Goal: Task Accomplishment & Management: Manage account settings

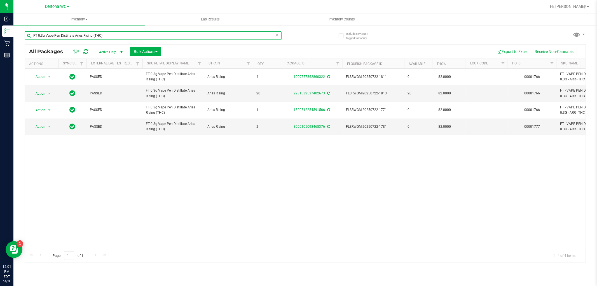
click at [143, 35] on input "FT 0.3g Vape Pen Distillate Aries Rising (THC)" at bounding box center [153, 35] width 257 height 8
type input "heights"
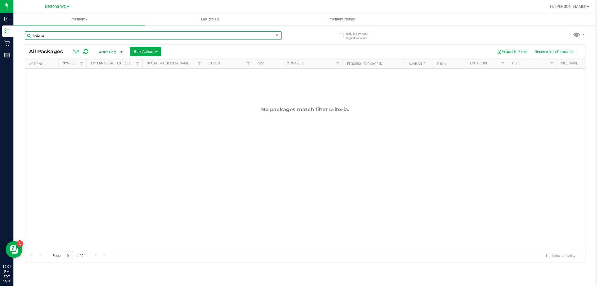
click at [143, 35] on input "heights" at bounding box center [153, 35] width 257 height 8
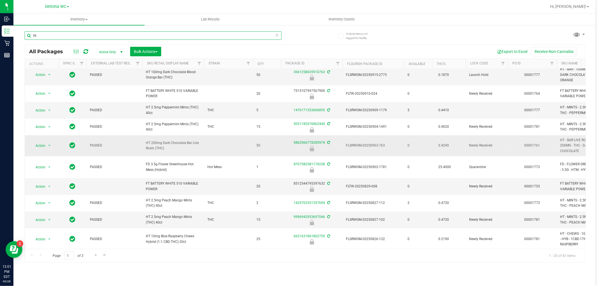
scroll to position [62, 0]
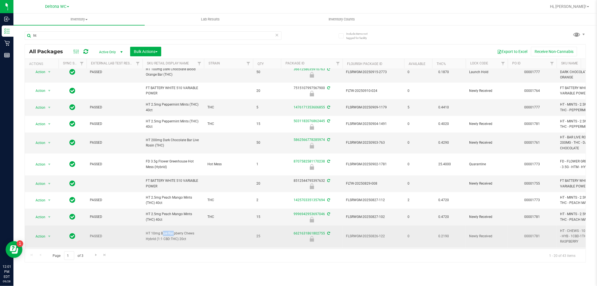
drag, startPoint x: 146, startPoint y: 229, endPoint x: 159, endPoint y: 229, distance: 12.9
click at [159, 231] on span "HT 10mg Blue Raspberry Chews Hybrid (1:1 CBD:THC) 20ct" at bounding box center [173, 236] width 55 height 11
copy span "HT 10mg"
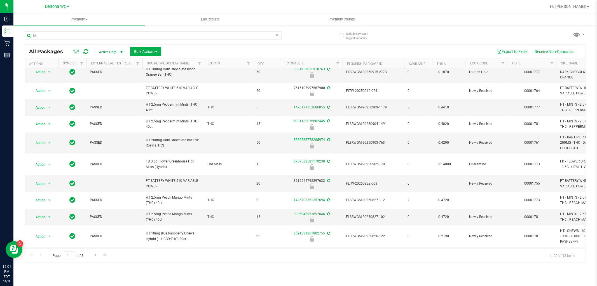
click at [91, 30] on div "ht" at bounding box center [165, 35] width 281 height 18
click at [91, 32] on input "ht" at bounding box center [153, 35] width 257 height 8
paste input "HT 10mg"
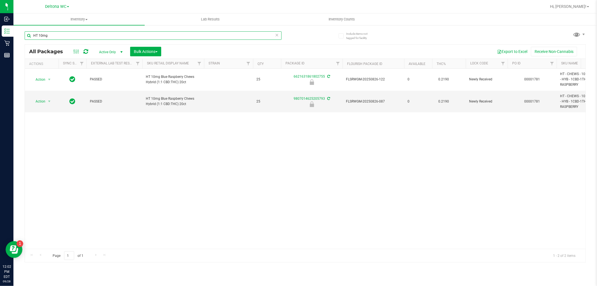
click at [117, 35] on input "HT 10mg" at bounding box center [153, 35] width 257 height 8
click at [117, 36] on input "HT 10mg" at bounding box center [153, 35] width 257 height 8
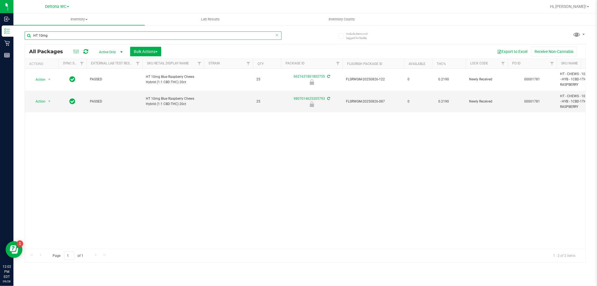
click at [146, 37] on input "HT 10mg" at bounding box center [153, 35] width 257 height 8
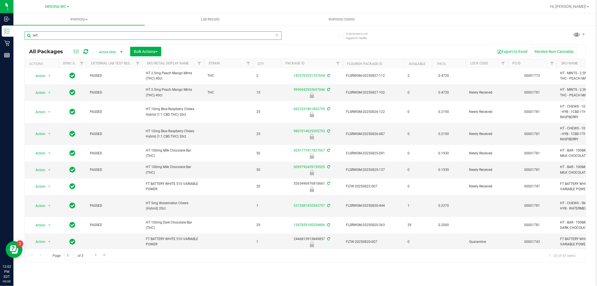
scroll to position [187, 0]
click at [94, 255] on span "Go to the next page" at bounding box center [96, 254] width 4 height 4
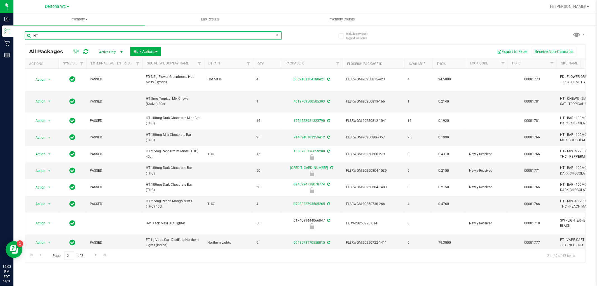
click at [81, 35] on input "HT" at bounding box center [153, 35] width 257 height 8
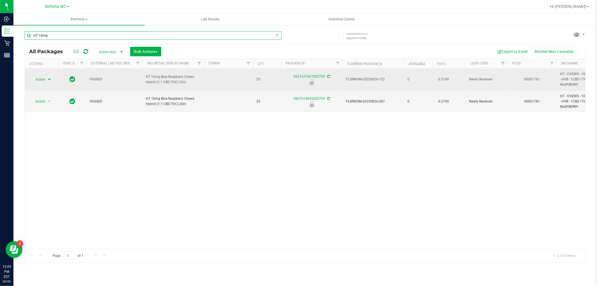
type input "HT 10mg"
drag, startPoint x: 43, startPoint y: 79, endPoint x: 44, endPoint y: 83, distance: 3.9
click at [43, 79] on span "Action" at bounding box center [38, 80] width 15 height 8
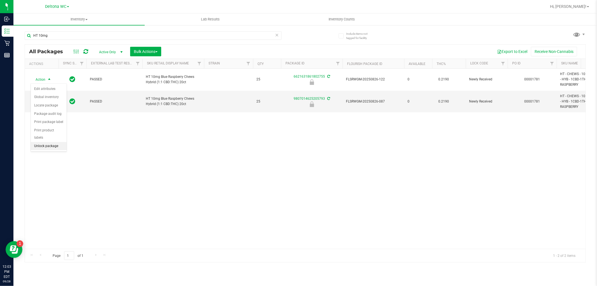
click at [52, 148] on li "Unlock package" at bounding box center [49, 146] width 36 height 8
click at [276, 34] on icon at bounding box center [277, 34] width 4 height 7
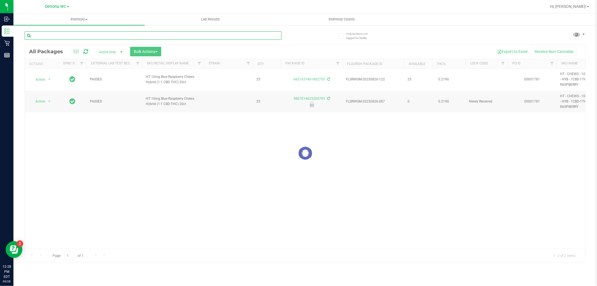
click at [265, 36] on input "text" at bounding box center [153, 35] width 257 height 8
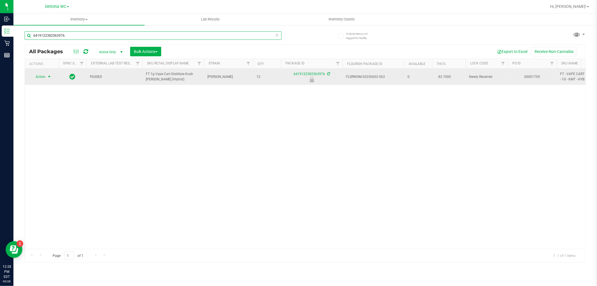
type input "6419122382563976"
click at [33, 78] on span "Action" at bounding box center [38, 77] width 15 height 8
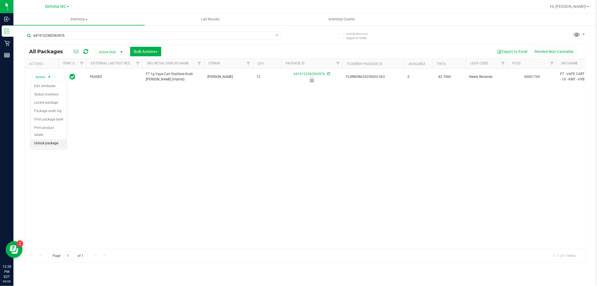
click at [42, 141] on li "Unlock package" at bounding box center [49, 143] width 36 height 8
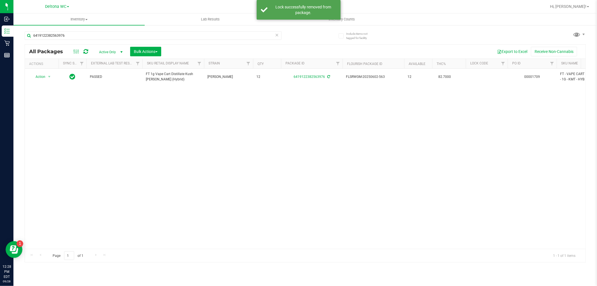
click at [276, 33] on icon at bounding box center [277, 34] width 4 height 7
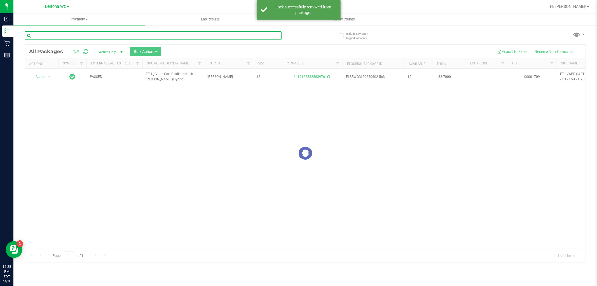
click at [259, 37] on input "text" at bounding box center [153, 35] width 257 height 8
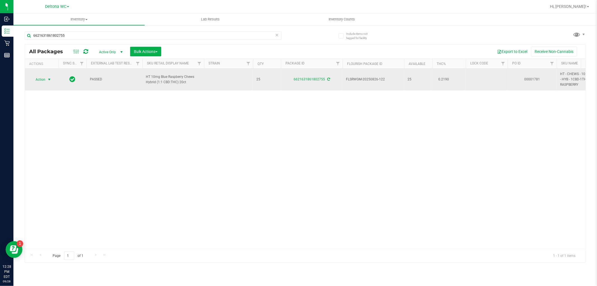
click at [45, 79] on span "Action" at bounding box center [38, 80] width 15 height 8
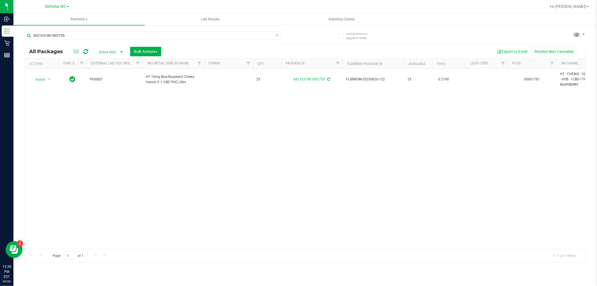
click at [160, 111] on div "Action Action Create package Edit attributes Global inventory Locate package Lo…" at bounding box center [305, 159] width 561 height 180
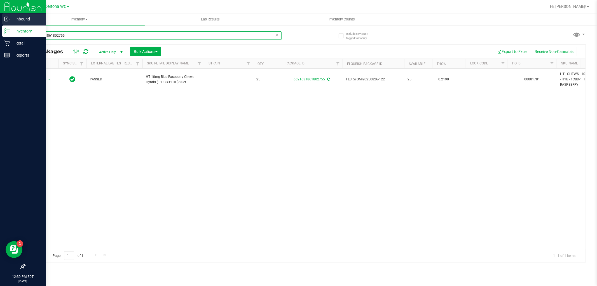
drag, startPoint x: 86, startPoint y: 36, endPoint x: 0, endPoint y: 23, distance: 86.9
click at [0, 23] on div "Inbound Inventory Retail Reports 12:39 PM EDT [DATE] 09/28 Deltona WC Deltona […" at bounding box center [298, 143] width 597 height 286
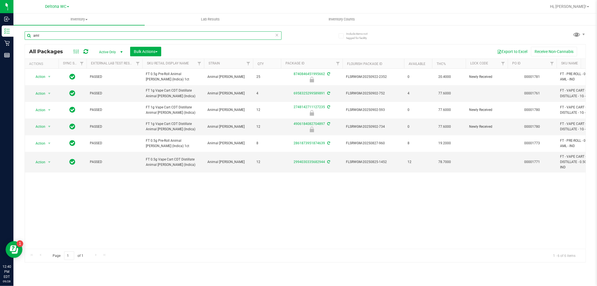
click at [138, 36] on input "aml" at bounding box center [153, 35] width 257 height 8
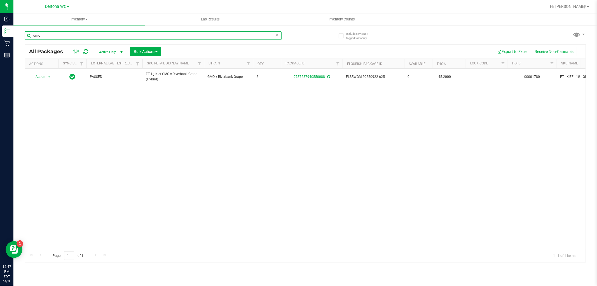
click at [116, 37] on input "gmo" at bounding box center [153, 35] width 257 height 8
drag, startPoint x: 116, startPoint y: 37, endPoint x: 121, endPoint y: 34, distance: 5.4
click at [116, 37] on input "gmo" at bounding box center [153, 35] width 257 height 8
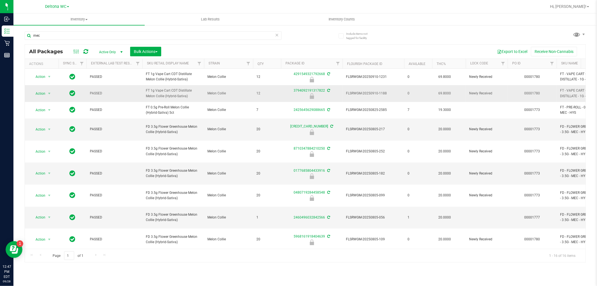
click at [166, 99] on span "FT 1g Vape Cart CDT Distillate Melon Collie (Hybrid-Sativa)" at bounding box center [173, 93] width 55 height 11
copy tr "FT 1g Vape Cart CDT Distillate Melon Collie (Hybrid-Sativa)"
click at [194, 34] on input "mec" at bounding box center [153, 35] width 257 height 8
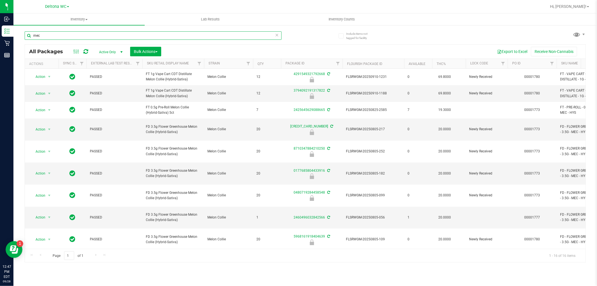
click at [191, 35] on input "mec" at bounding box center [153, 35] width 257 height 8
type input "m"
paste input "FT 1g Vape Cart CDT Distillate Melon Collie (Hybrid-Sativa)"
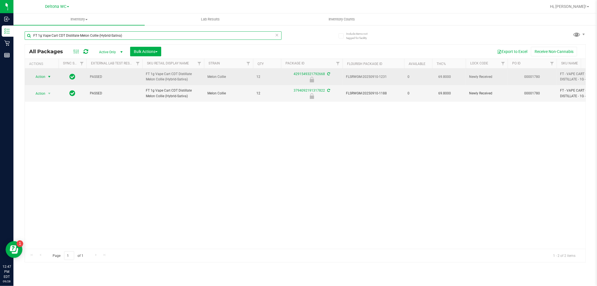
type input "FT 1g Vape Cart CDT Distillate Melon Collie (Hybrid-Sativa)"
click at [48, 79] on span "select" at bounding box center [49, 76] width 4 height 4
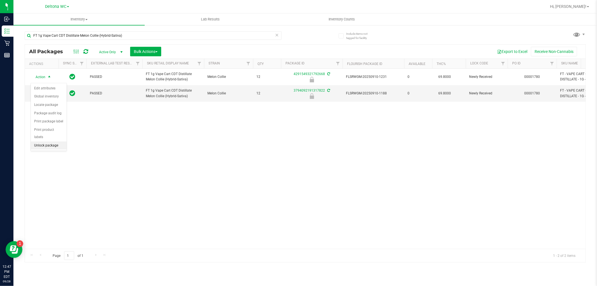
click at [41, 145] on li "Unlock package" at bounding box center [49, 145] width 36 height 8
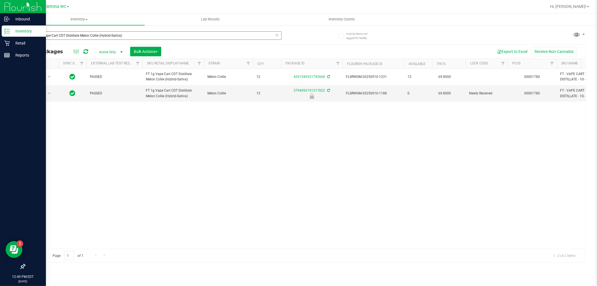
drag, startPoint x: 142, startPoint y: 34, endPoint x: 10, endPoint y: 30, distance: 131.9
click at [5, 31] on div "Inbound Inventory Retail Reports 12:49 PM EDT [DATE] 09/28 Deltona WC Deltona […" at bounding box center [298, 143] width 597 height 286
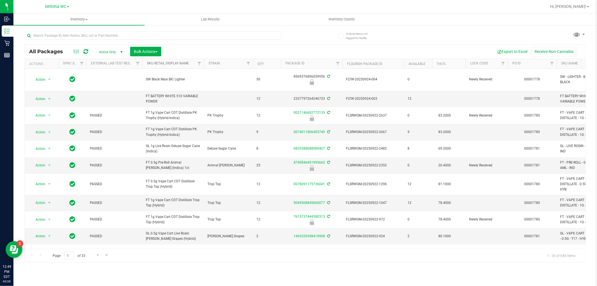
click at [166, 63] on link "Sku Retail Display Name" at bounding box center [168, 63] width 42 height 4
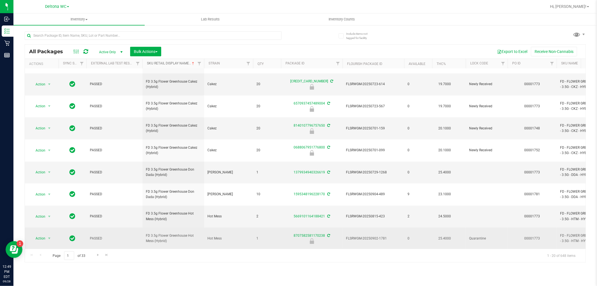
scroll to position [157, 0]
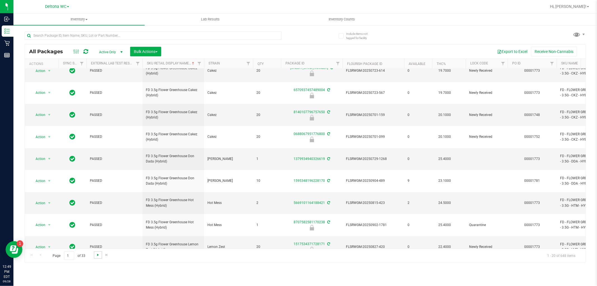
click at [99, 255] on span "Go to the next page" at bounding box center [98, 254] width 4 height 4
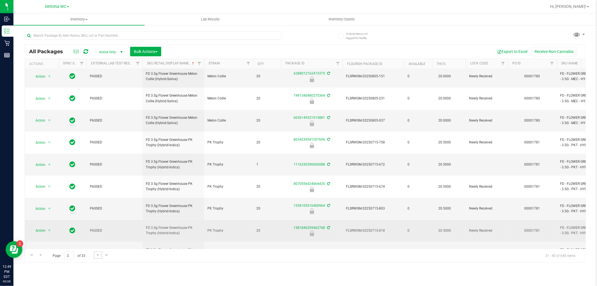
scroll to position [157, 0]
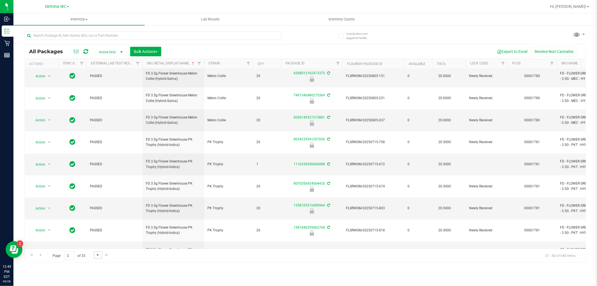
click at [99, 255] on span "Go to the next page" at bounding box center [98, 254] width 4 height 4
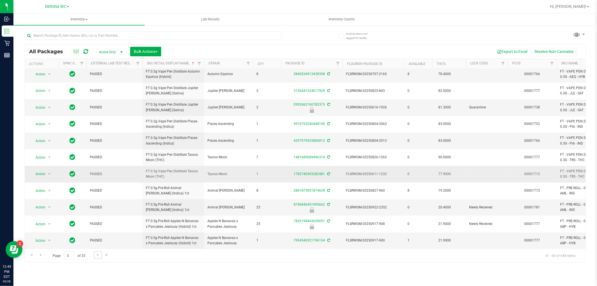
scroll to position [157, 0]
click at [94, 253] on link "Go to the next page" at bounding box center [98, 255] width 8 height 8
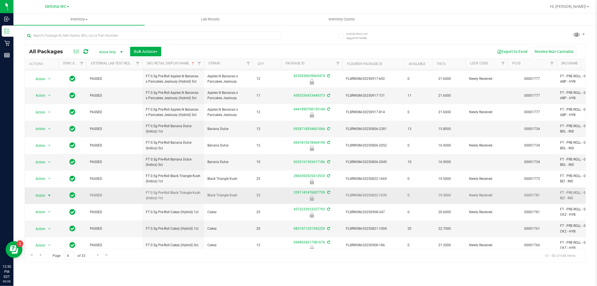
click at [38, 194] on span "Action" at bounding box center [38, 195] width 15 height 8
click at [43, 262] on li "Unlock package" at bounding box center [49, 262] width 36 height 8
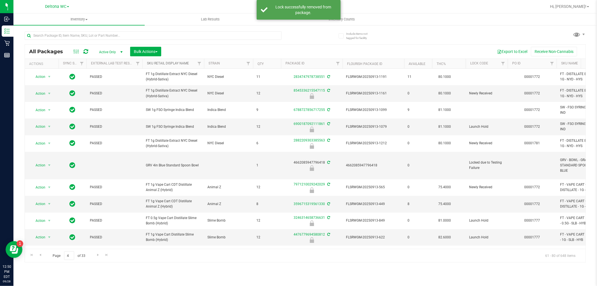
click at [188, 62] on link "Sku Retail Display Name" at bounding box center [168, 63] width 42 height 4
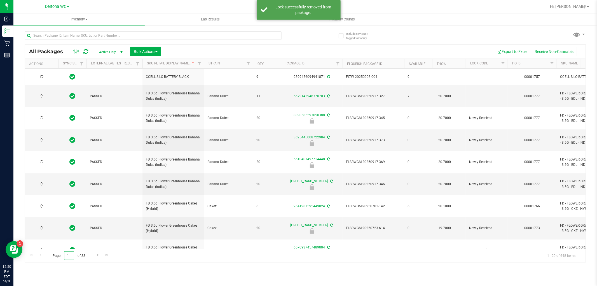
click at [68, 258] on input "1" at bounding box center [69, 255] width 10 height 9
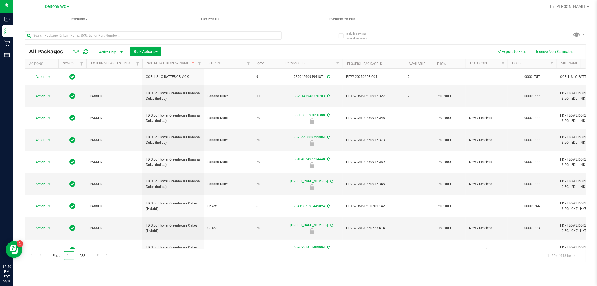
click at [68, 258] on input "1" at bounding box center [69, 255] width 10 height 9
type input "4"
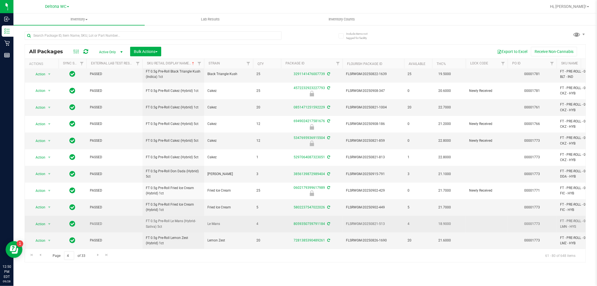
scroll to position [157, 0]
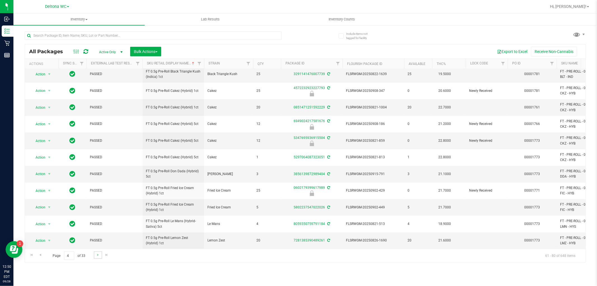
click at [97, 258] on link "Go to the next page" at bounding box center [98, 255] width 8 height 8
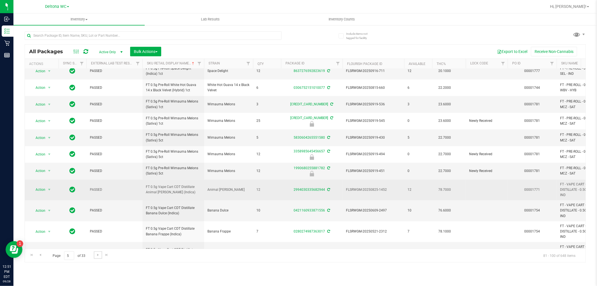
scroll to position [174, 0]
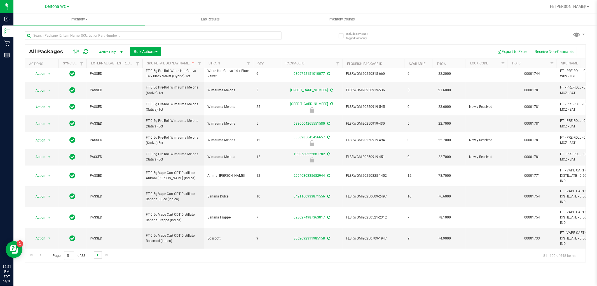
click at [96, 254] on span "Go to the next page" at bounding box center [98, 254] width 4 height 4
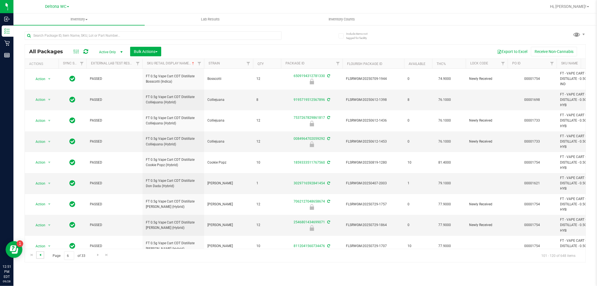
click at [39, 254] on span "Go to the previous page" at bounding box center [40, 254] width 4 height 4
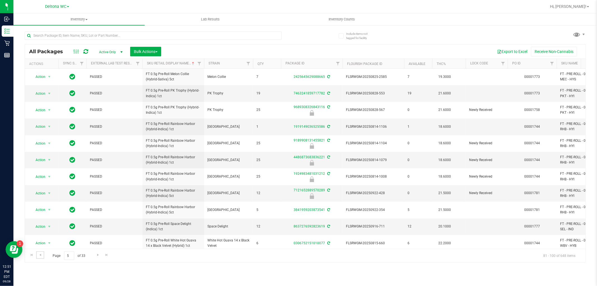
scroll to position [174, 0]
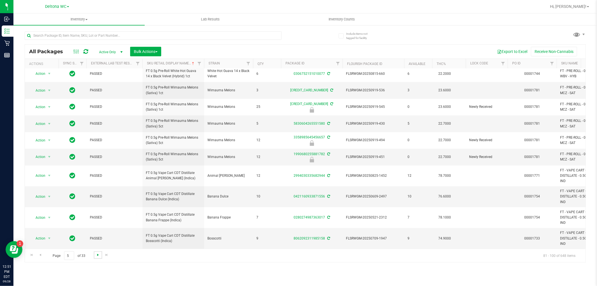
click at [97, 254] on span "Go to the next page" at bounding box center [98, 254] width 4 height 4
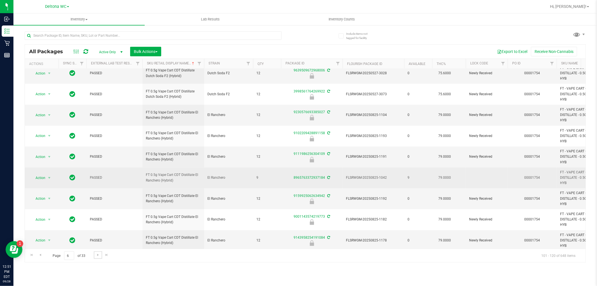
scroll to position [242, 0]
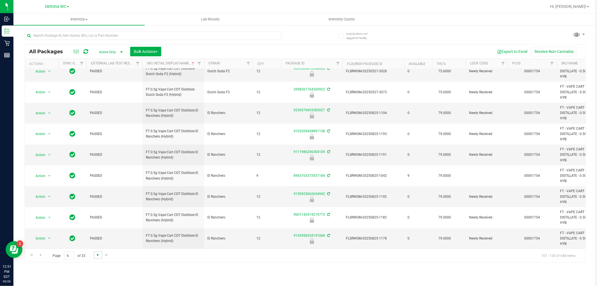
click at [96, 256] on span "Go to the next page" at bounding box center [98, 254] width 4 height 4
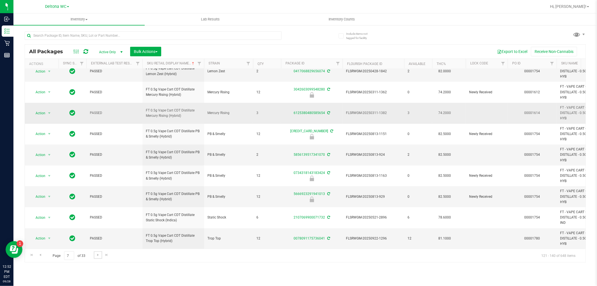
scroll to position [242, 0]
click at [96, 255] on span "Go to the next page" at bounding box center [98, 254] width 4 height 4
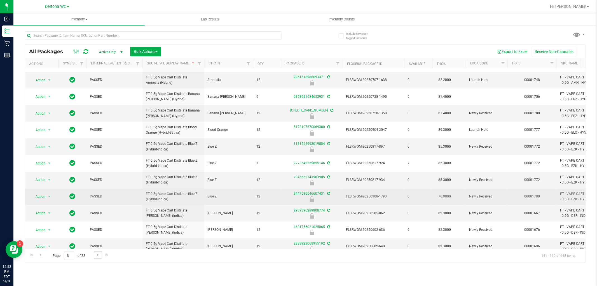
scroll to position [166, 0]
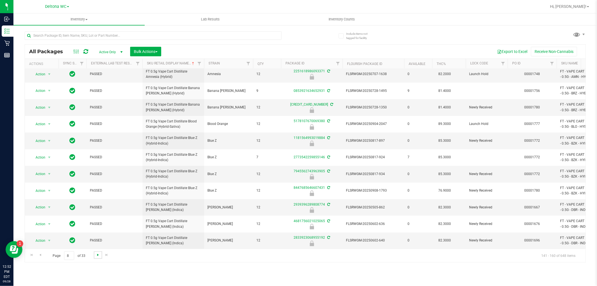
click at [97, 257] on span "Go to the next page" at bounding box center [98, 254] width 4 height 4
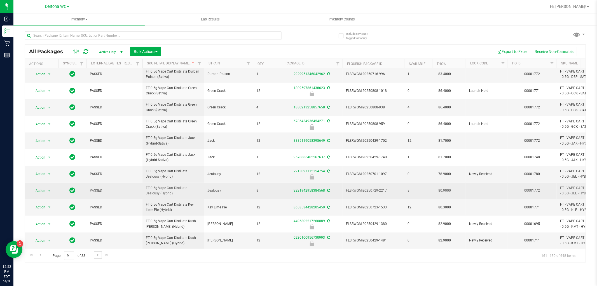
scroll to position [157, 0]
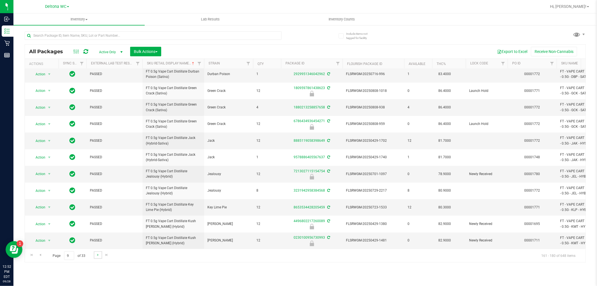
click at [95, 257] on link "Go to the next page" at bounding box center [98, 255] width 8 height 8
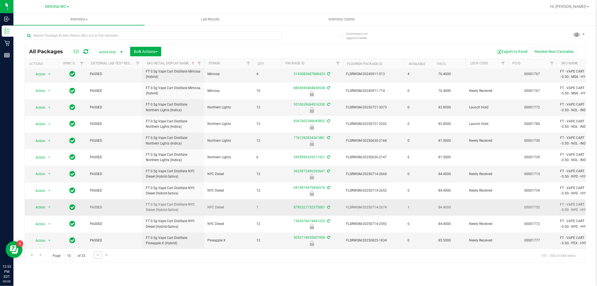
scroll to position [157, 0]
click at [99, 255] on span "Go to the next page" at bounding box center [98, 254] width 4 height 4
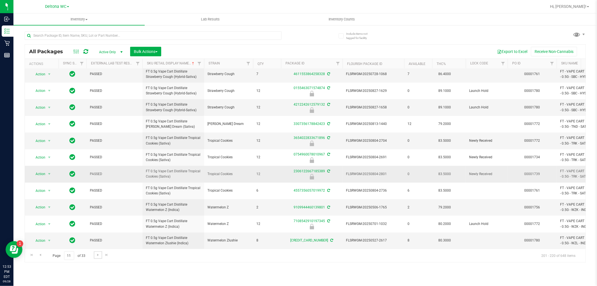
scroll to position [157, 0]
click at [98, 257] on link "Go to the next page" at bounding box center [98, 255] width 8 height 8
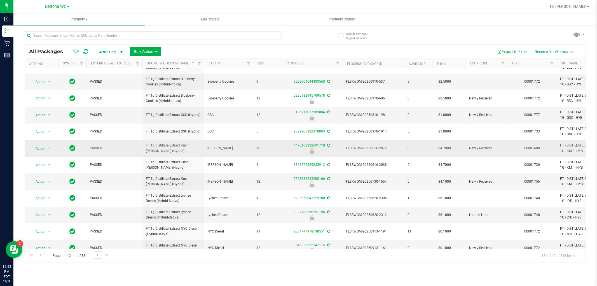
scroll to position [157, 0]
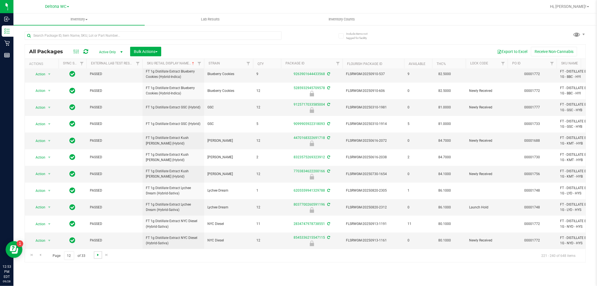
click at [96, 255] on span "Go to the next page" at bounding box center [98, 254] width 4 height 4
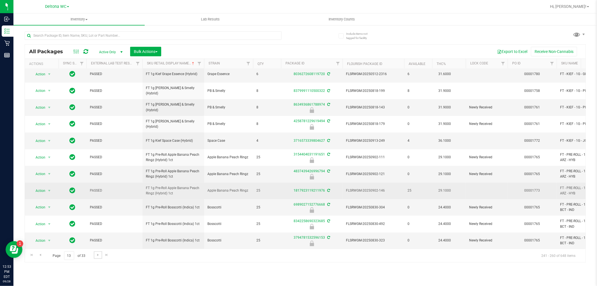
scroll to position [157, 0]
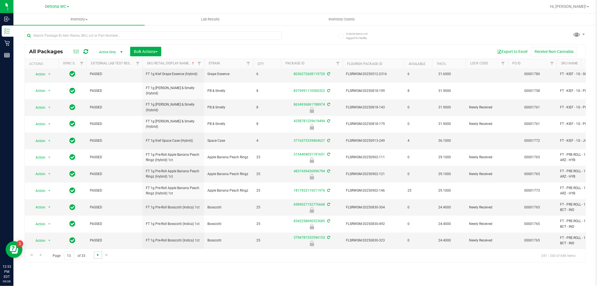
click at [97, 255] on span "Go to the next page" at bounding box center [98, 254] width 4 height 4
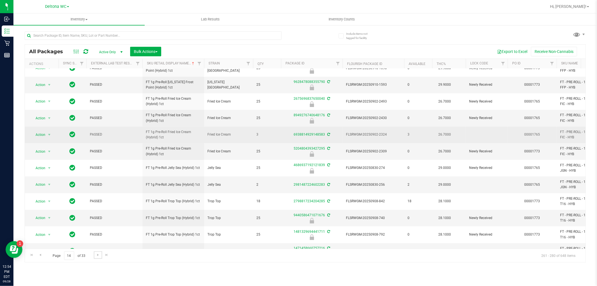
scroll to position [157, 0]
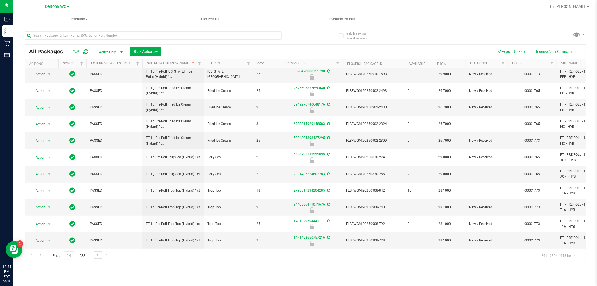
click at [97, 257] on link "Go to the next page" at bounding box center [98, 255] width 8 height 8
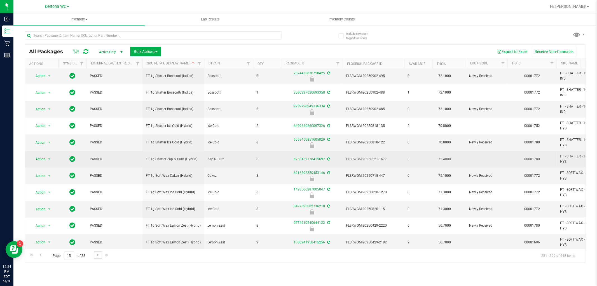
scroll to position [93, 0]
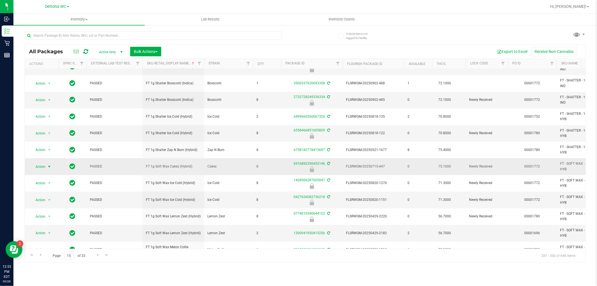
click at [41, 167] on span "Action" at bounding box center [38, 167] width 15 height 8
click at [51, 235] on li "Unlock package" at bounding box center [49, 233] width 36 height 8
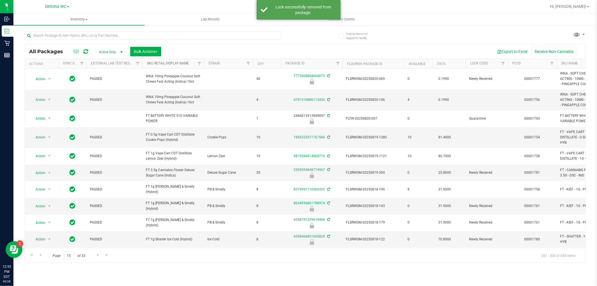
click at [170, 63] on link "Sku Retail Display Name" at bounding box center [168, 63] width 42 height 4
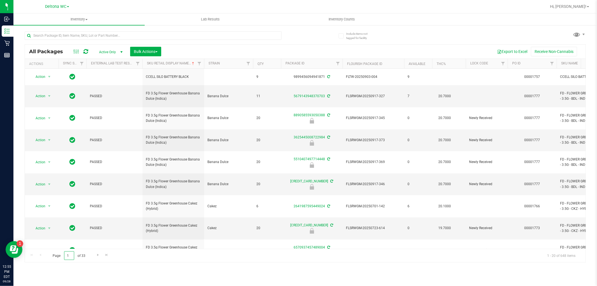
click at [69, 255] on input "1" at bounding box center [69, 255] width 10 height 9
type input "15"
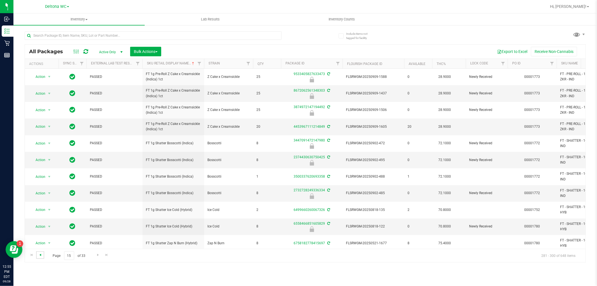
click at [38, 254] on span "Go to the previous page" at bounding box center [40, 254] width 4 height 4
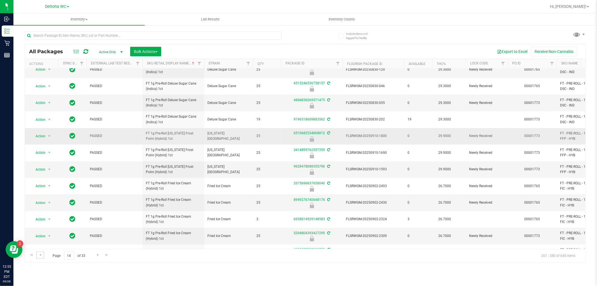
scroll to position [93, 0]
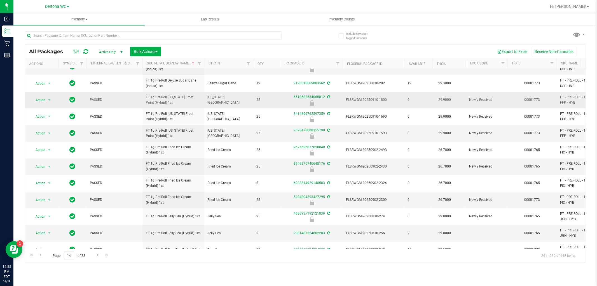
click at [43, 99] on span "Action" at bounding box center [38, 100] width 15 height 8
click at [51, 167] on li "Unlock package" at bounding box center [49, 166] width 36 height 8
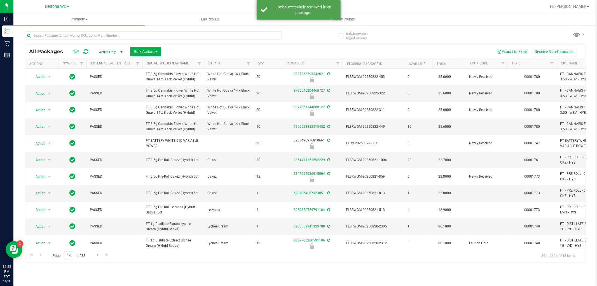
click at [187, 62] on link "Sku Retail Display Name" at bounding box center [168, 63] width 42 height 4
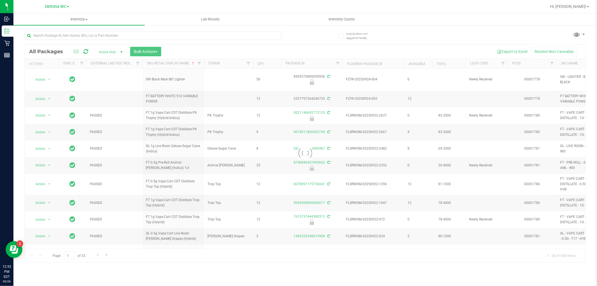
click at [70, 255] on div at bounding box center [305, 152] width 561 height 217
click at [68, 255] on div at bounding box center [305, 152] width 561 height 217
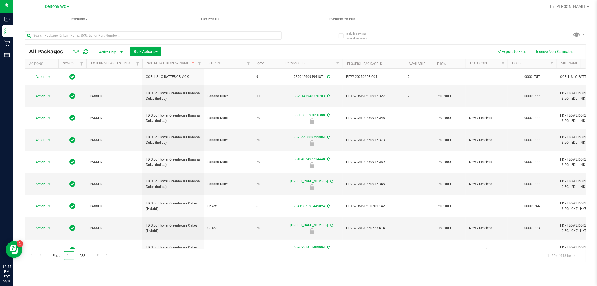
click at [69, 256] on input "1" at bounding box center [69, 255] width 10 height 9
type input "15"
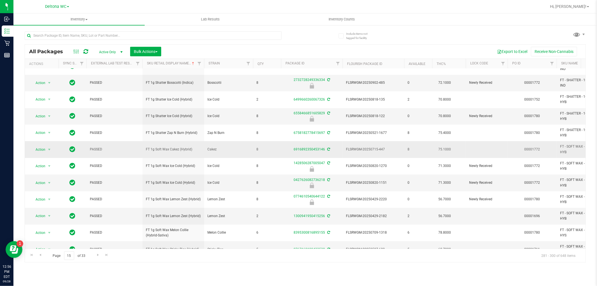
scroll to position [124, 0]
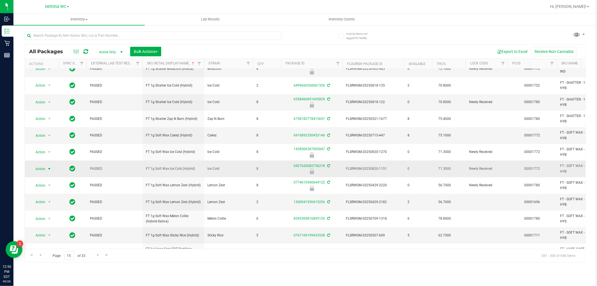
click at [44, 169] on span "Action" at bounding box center [38, 169] width 15 height 8
click at [47, 236] on li "Unlock package" at bounding box center [49, 235] width 36 height 8
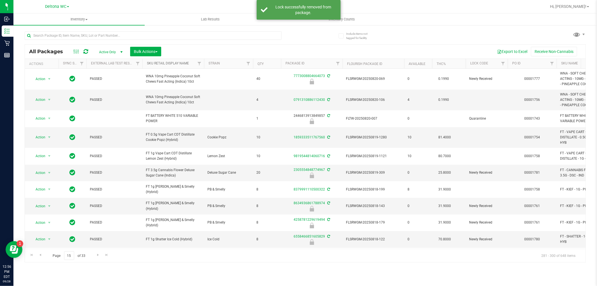
click at [180, 64] on link "Sku Retail Display Name" at bounding box center [168, 63] width 42 height 4
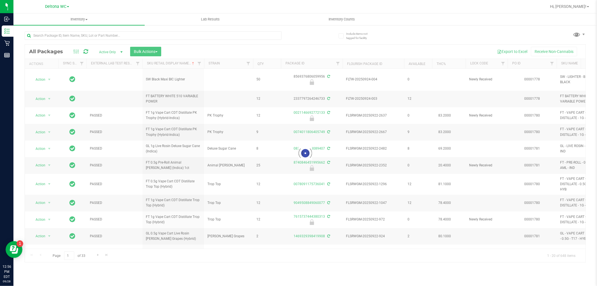
click at [71, 256] on div at bounding box center [305, 152] width 561 height 217
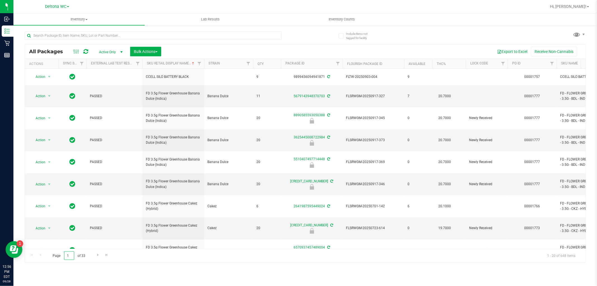
click at [71, 255] on input "1" at bounding box center [69, 255] width 10 height 9
type input "15"
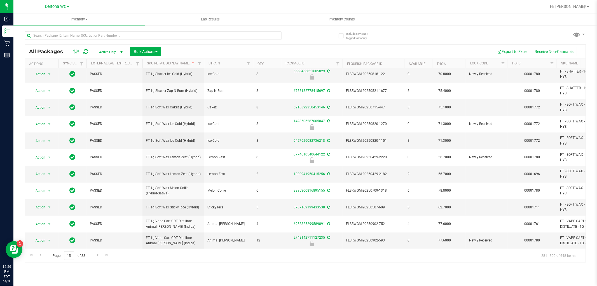
scroll to position [157, 0]
click at [96, 255] on span "Go to the next page" at bounding box center [98, 254] width 4 height 4
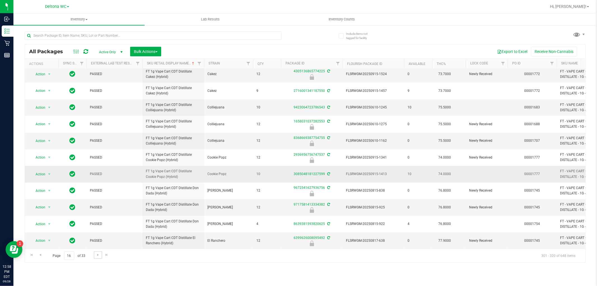
scroll to position [174, 0]
click at [97, 255] on span "Go to the next page" at bounding box center [98, 254] width 4 height 4
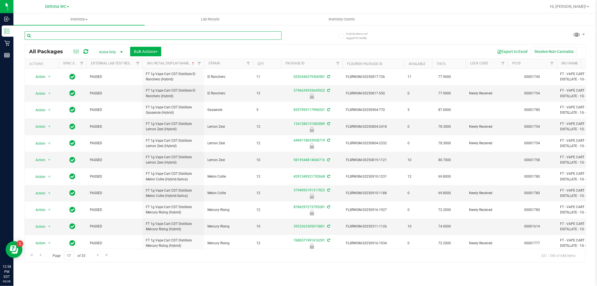
click at [128, 35] on input "text" at bounding box center [153, 35] width 257 height 8
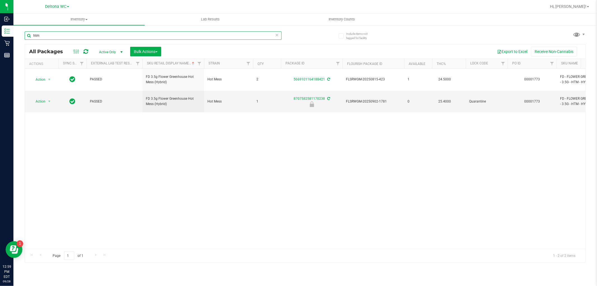
type input "htm"
click at [112, 34] on input "htm" at bounding box center [153, 35] width 257 height 8
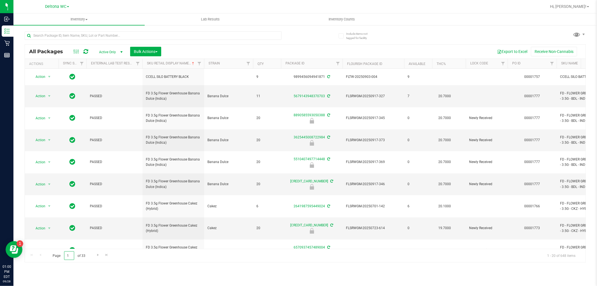
click at [69, 253] on input "1" at bounding box center [69, 255] width 10 height 9
type input "17"
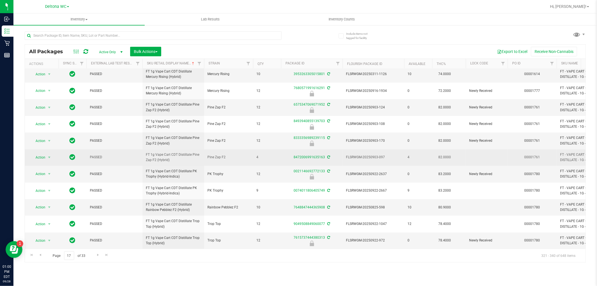
scroll to position [191, 0]
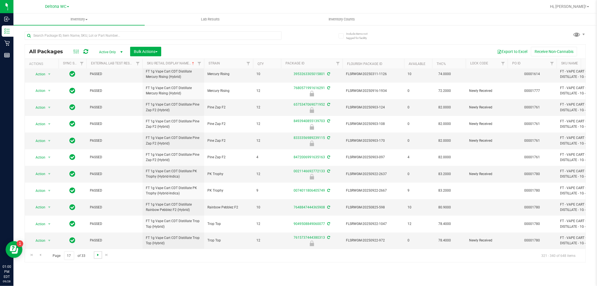
click at [96, 255] on span "Go to the next page" at bounding box center [98, 254] width 4 height 4
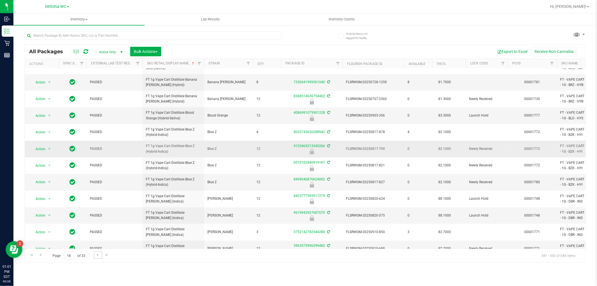
scroll to position [157, 0]
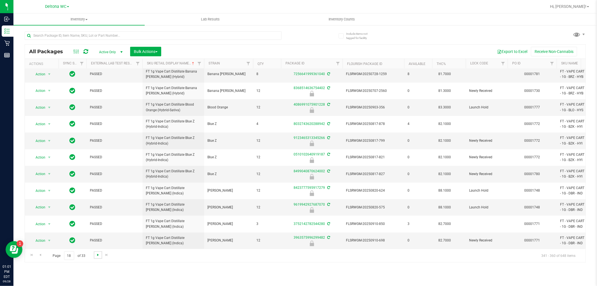
click at [98, 257] on link "Go to the next page" at bounding box center [98, 255] width 8 height 8
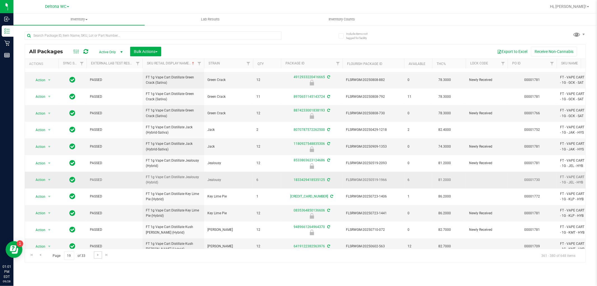
scroll to position [157, 0]
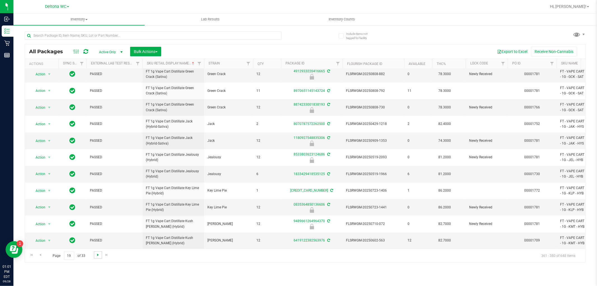
click at [96, 255] on span "Go to the next page" at bounding box center [98, 254] width 4 height 4
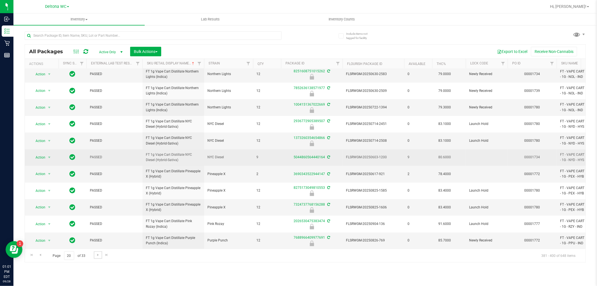
scroll to position [157, 0]
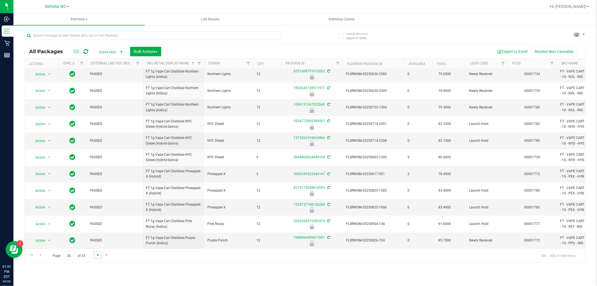
click at [97, 256] on span "Go to the next page" at bounding box center [98, 254] width 4 height 4
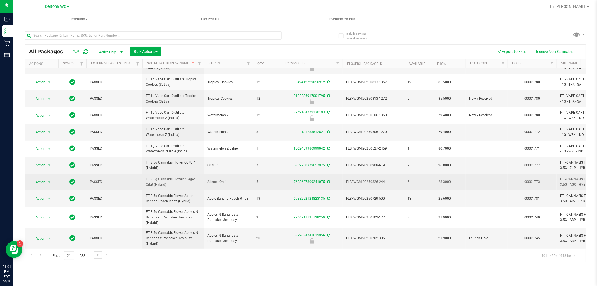
scroll to position [166, 0]
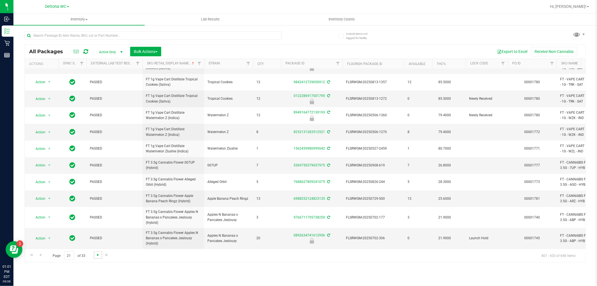
click at [97, 256] on span "Go to the next page" at bounding box center [98, 254] width 4 height 4
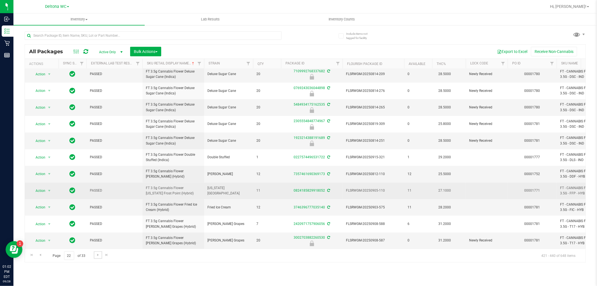
scroll to position [157, 0]
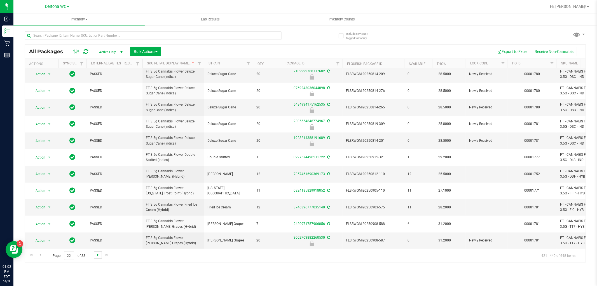
click at [99, 254] on span "Go to the next page" at bounding box center [98, 254] width 4 height 4
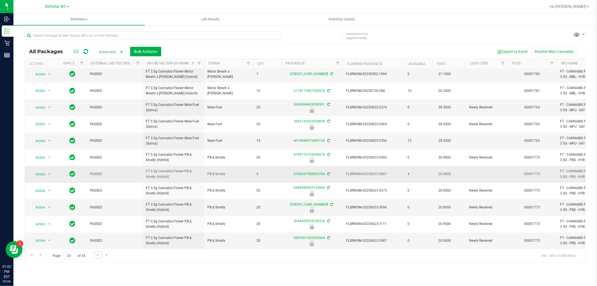
scroll to position [157, 0]
click at [96, 255] on span "Go to the next page" at bounding box center [98, 254] width 4 height 4
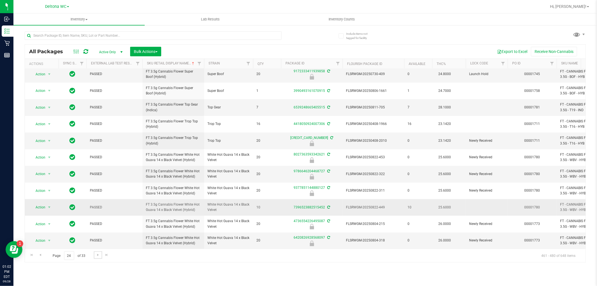
scroll to position [157, 0]
click at [97, 255] on span "Go to the next page" at bounding box center [98, 254] width 4 height 4
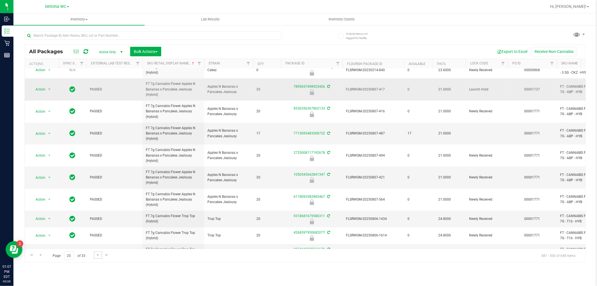
scroll to position [183, 0]
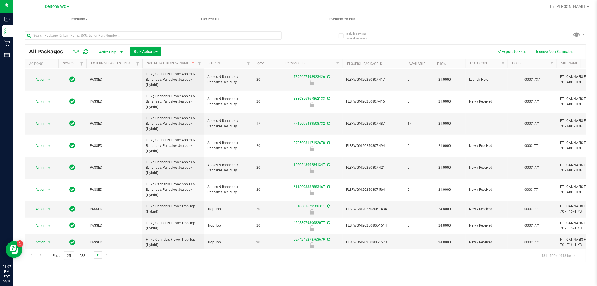
click at [99, 255] on span "Go to the next page" at bounding box center [98, 254] width 4 height 4
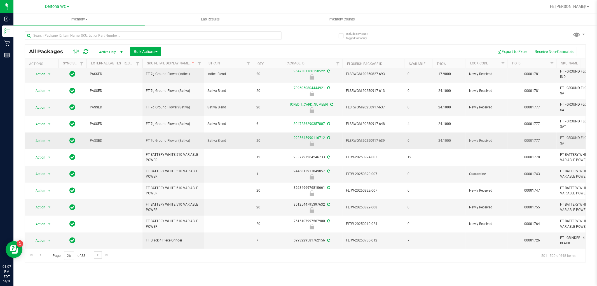
scroll to position [157, 0]
click at [96, 254] on span "Go to the next page" at bounding box center [98, 254] width 4 height 4
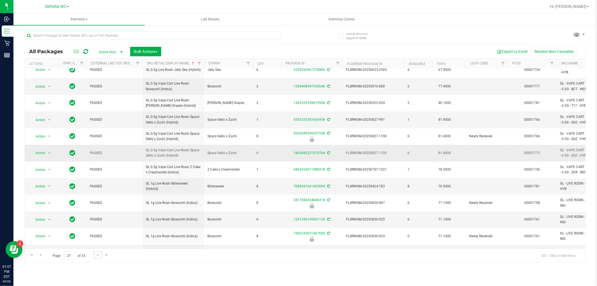
scroll to position [163, 0]
click at [100, 254] on span "Go to the next page" at bounding box center [98, 254] width 4 height 4
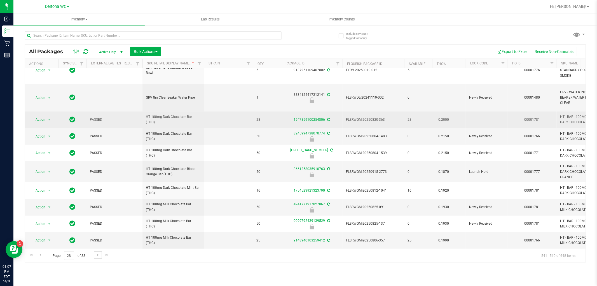
scroll to position [223, 0]
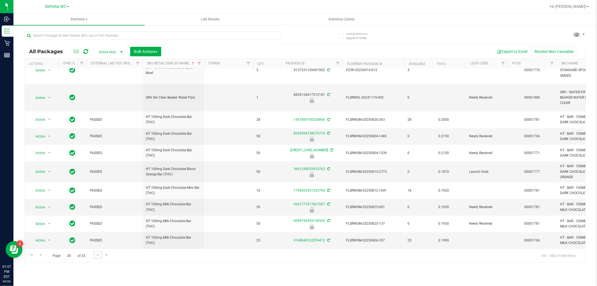
click at [94, 255] on link "Go to the next page" at bounding box center [98, 255] width 8 height 8
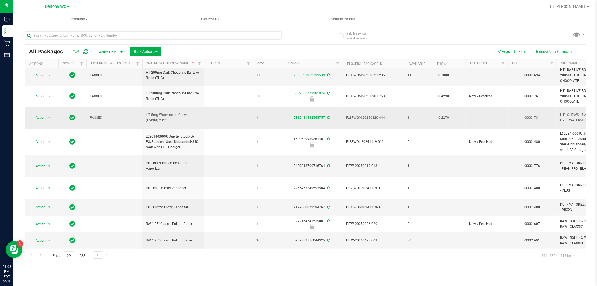
scroll to position [212, 0]
click at [94, 252] on link "Go to the next page" at bounding box center [98, 255] width 8 height 8
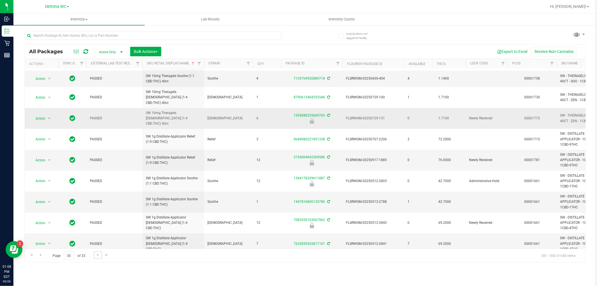
scroll to position [188, 0]
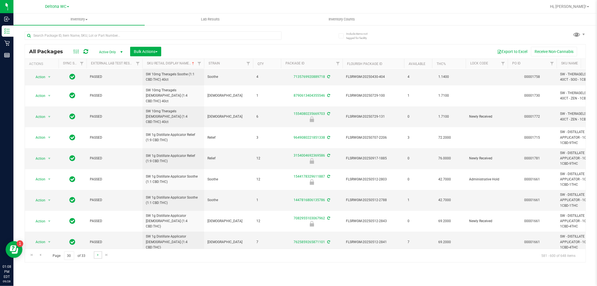
click at [94, 253] on link "Go to the next page" at bounding box center [98, 255] width 8 height 8
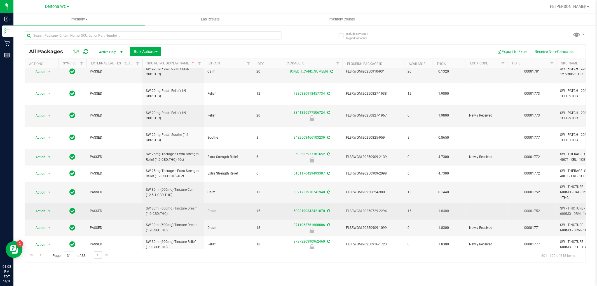
scroll to position [161, 0]
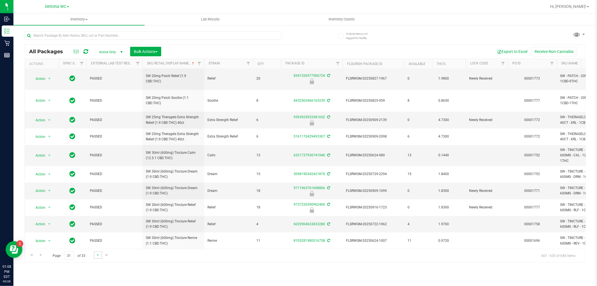
click at [94, 255] on link "Go to the next page" at bounding box center [98, 255] width 8 height 8
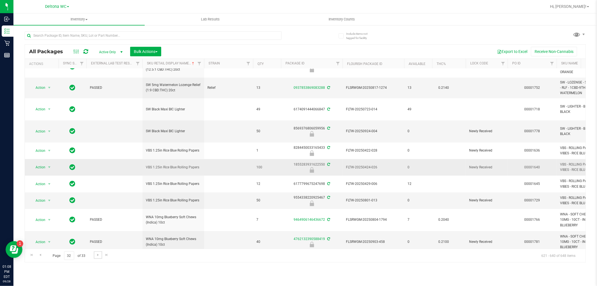
scroll to position [205, 0]
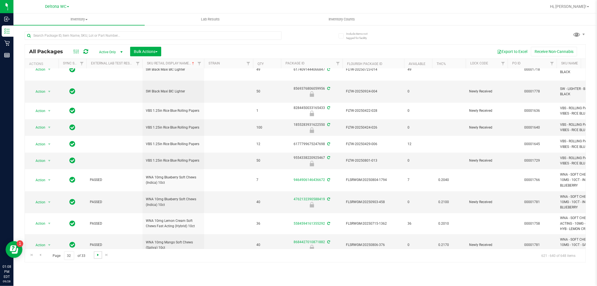
click at [97, 255] on span "Go to the next page" at bounding box center [98, 254] width 4 height 4
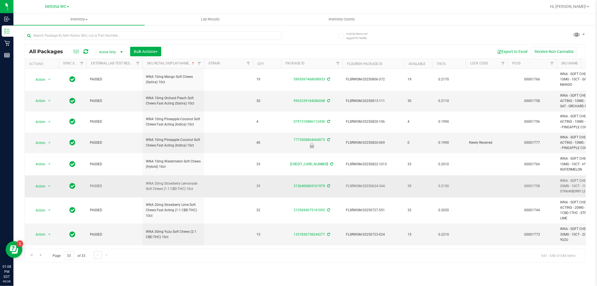
scroll to position [1, 0]
click at [157, 32] on input "text" at bounding box center [153, 35] width 257 height 8
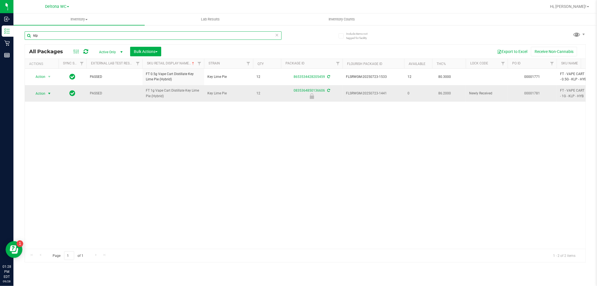
type input "klp"
click at [48, 93] on span "select" at bounding box center [49, 93] width 4 height 4
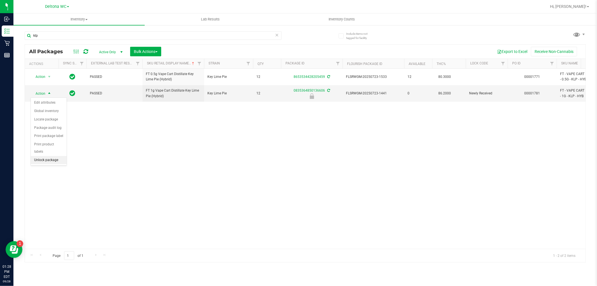
click at [41, 160] on li "Unlock package" at bounding box center [49, 160] width 36 height 8
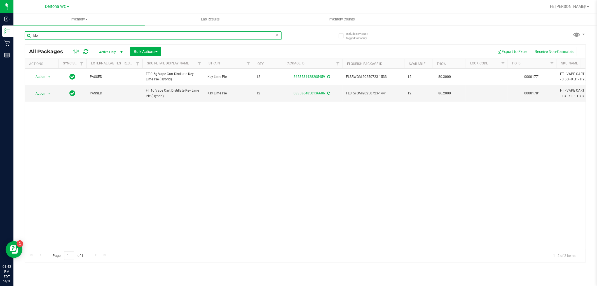
click at [140, 36] on input "klp" at bounding box center [153, 35] width 257 height 8
paste input "FT 3.5g Cannabis Flower [US_STATE][PERSON_NAME] (Hybrid)"
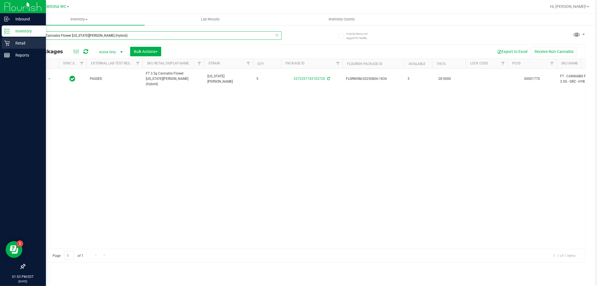
drag, startPoint x: 111, startPoint y: 38, endPoint x: 0, endPoint y: 39, distance: 111.4
click at [0, 39] on div "Inbound Inventory Retail Reports 01:53 PM EDT [DATE] 09/28 Deltona WC Deltona […" at bounding box center [298, 143] width 597 height 286
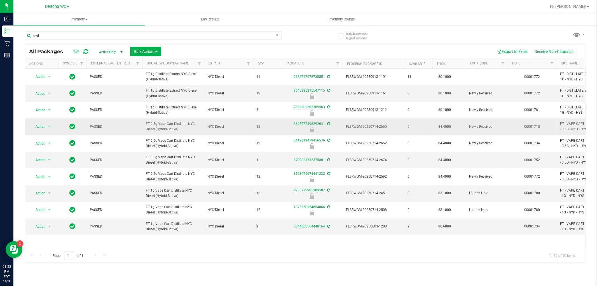
click at [170, 128] on span "FT 0.5g Vape Cart Distillate NYC Diesel (Hybrid-Sativa)" at bounding box center [173, 126] width 55 height 11
copy tr "FT 0.5g Vape Cart Distillate NYC Diesel (Hybrid-Sativa)"
click at [138, 36] on input "nyd" at bounding box center [153, 35] width 257 height 8
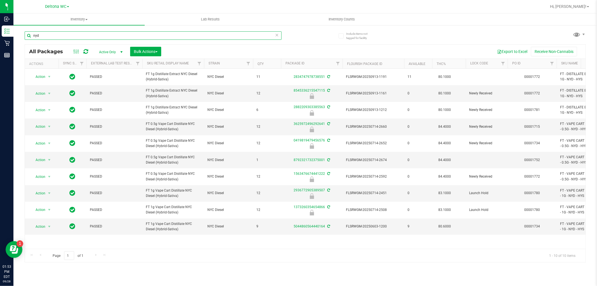
click at [138, 36] on input "nyd" at bounding box center [153, 35] width 257 height 8
paste input "FT 0.5g Vape Cart Distillate NYC Diesel (Hybrid-Sativa)"
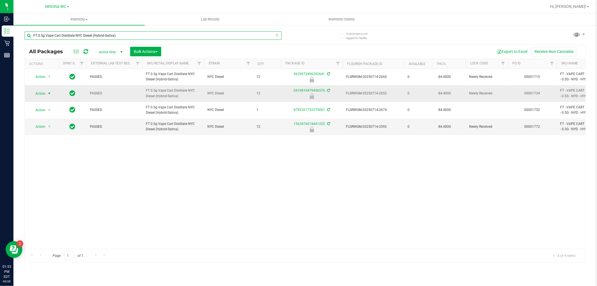
type input "FT 0.5g Vape Cart Distillate NYC Diesel (Hybrid-Sativa)"
click at [39, 92] on span "Action" at bounding box center [38, 94] width 15 height 8
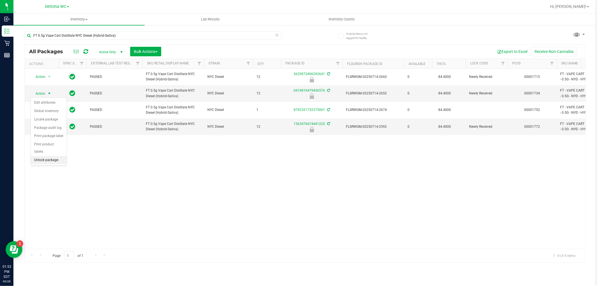
click at [51, 161] on li "Unlock package" at bounding box center [49, 160] width 36 height 8
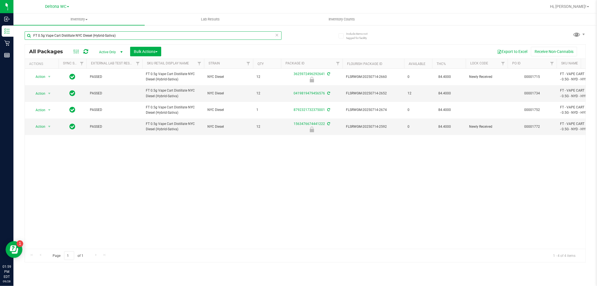
click at [168, 34] on input "FT 0.5g Vape Cart Distillate NYC Diesel (Hybrid-Sativa)" at bounding box center [153, 35] width 257 height 8
paste input "1g Vape Cart CDT Distillate Apple Banana Peach Ringz (Hybrid"
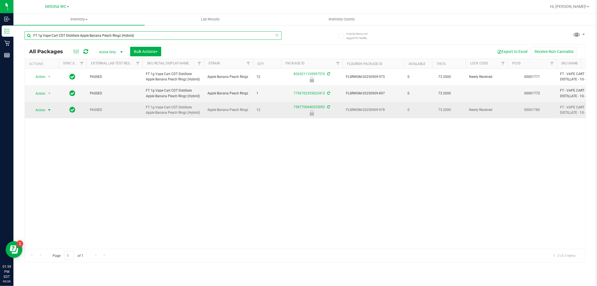
type input "FT 1g Vape Cart CDT Distillate Apple Banana Peach Ringz (Hybrid)"
click at [39, 112] on span "Action" at bounding box center [38, 110] width 15 height 8
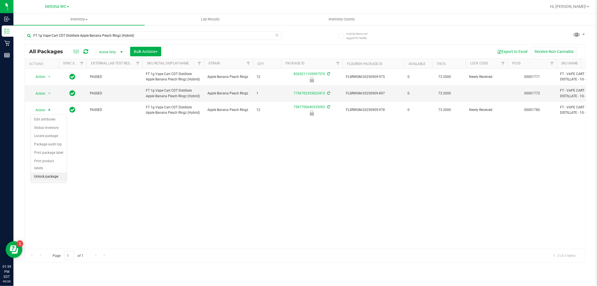
click at [51, 177] on li "Unlock package" at bounding box center [49, 176] width 36 height 8
click at [583, 6] on span "Hi, [PERSON_NAME]!" at bounding box center [568, 6] width 36 height 4
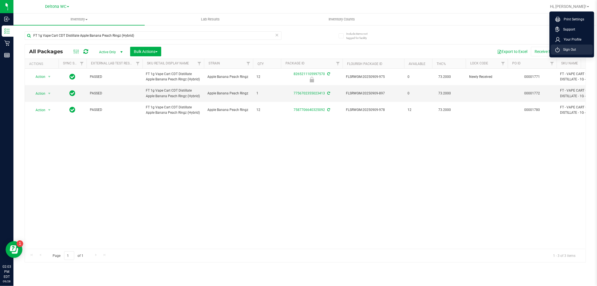
click at [569, 51] on span "Sign Out" at bounding box center [568, 50] width 16 height 6
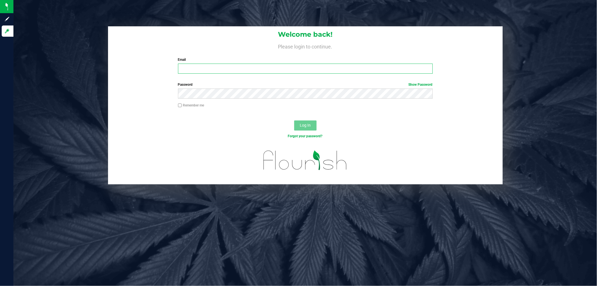
click at [264, 67] on input "Email" at bounding box center [305, 69] width 255 height 10
type input "[EMAIL_ADDRESS][DOMAIN_NAME]"
click at [294, 120] on button "Log In" at bounding box center [305, 125] width 22 height 10
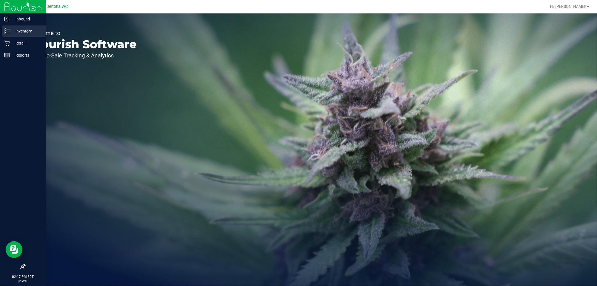
click at [3, 30] on div "Inventory" at bounding box center [24, 30] width 44 height 11
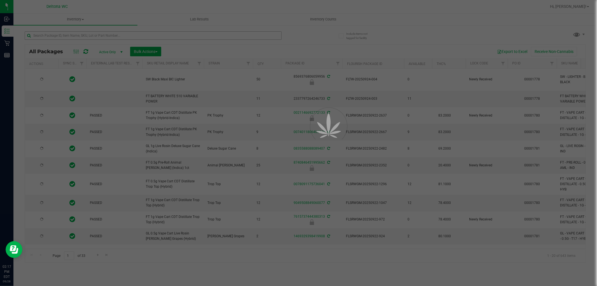
click at [107, 37] on div at bounding box center [298, 143] width 597 height 286
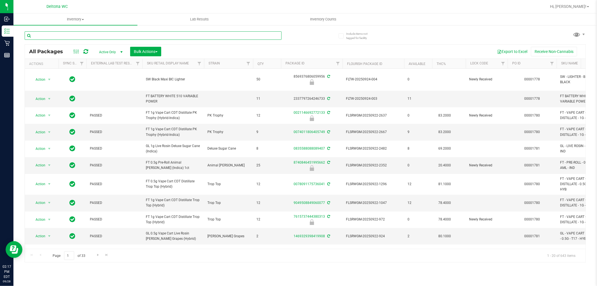
click at [107, 37] on input "text" at bounding box center [153, 35] width 257 height 8
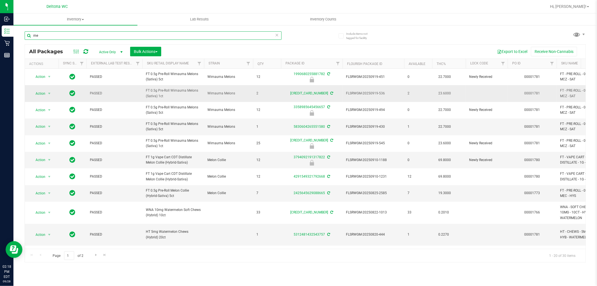
type input "m"
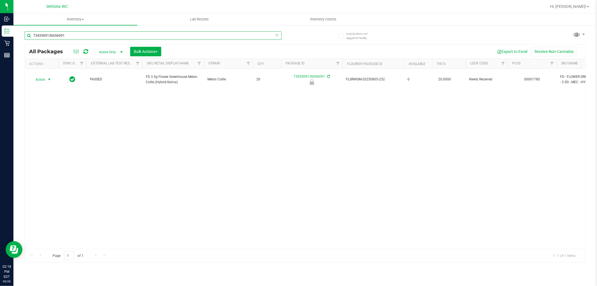
type input "7343509136656091"
click at [43, 76] on span "Action" at bounding box center [38, 80] width 15 height 8
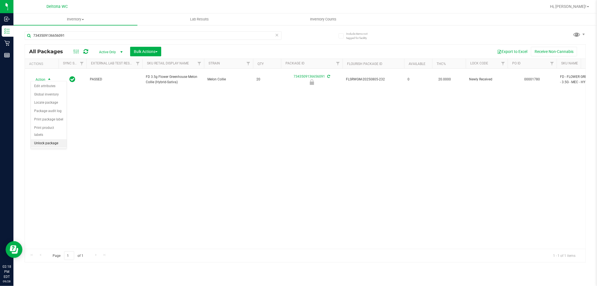
click at [45, 143] on li "Unlock package" at bounding box center [49, 143] width 36 height 8
click at [264, 129] on div "Action Action Create package Edit attributes Global inventory Locate package Lo…" at bounding box center [305, 159] width 561 height 180
click at [264, 130] on div "Action Action Create package Edit attributes Global inventory Locate package Lo…" at bounding box center [305, 159] width 561 height 180
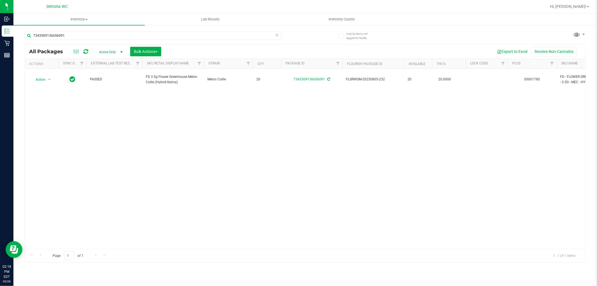
drag, startPoint x: 264, startPoint y: 130, endPoint x: 191, endPoint y: 136, distance: 73.0
click at [191, 135] on div "Action Action Create package Edit attributes Global inventory Locate package Lo…" at bounding box center [305, 159] width 561 height 180
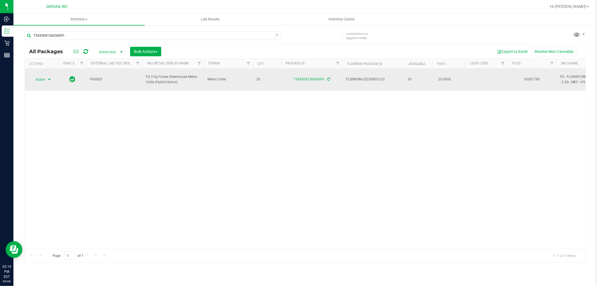
click at [42, 76] on span "Action" at bounding box center [38, 80] width 15 height 8
